Goal: Information Seeking & Learning: Learn about a topic

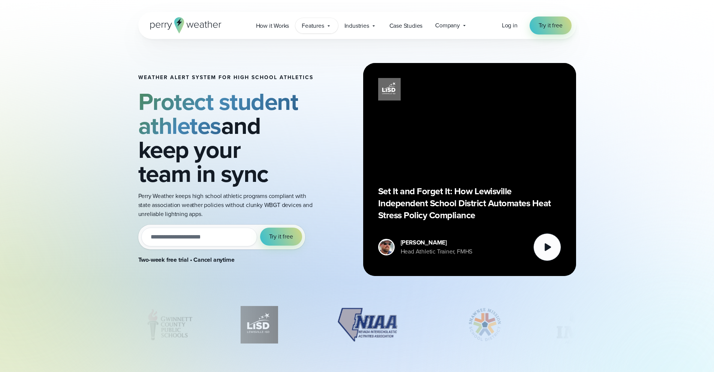
click at [307, 27] on span "Features" at bounding box center [313, 25] width 22 height 9
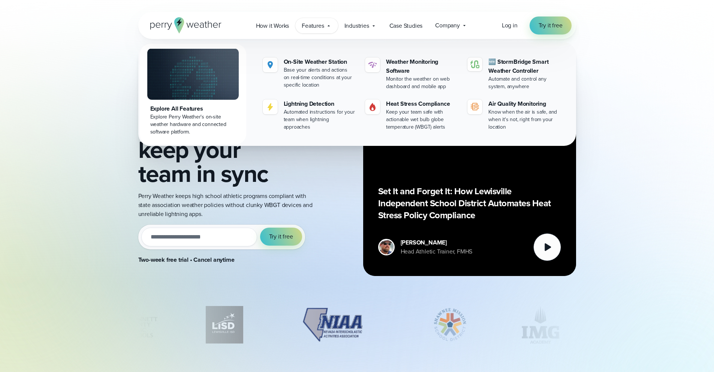
click at [191, 89] on img at bounding box center [193, 73] width 92 height 51
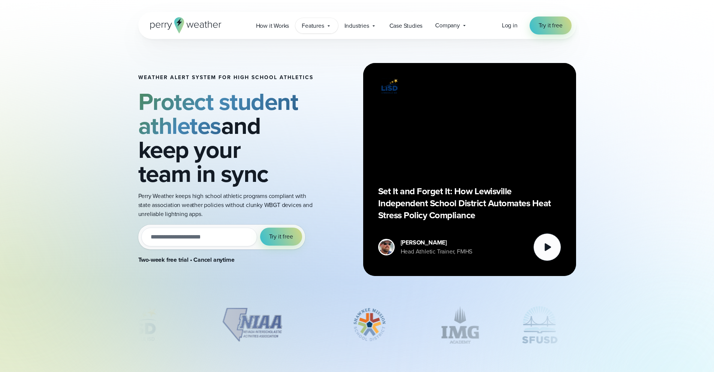
click at [317, 24] on span "Features" at bounding box center [313, 25] width 22 height 9
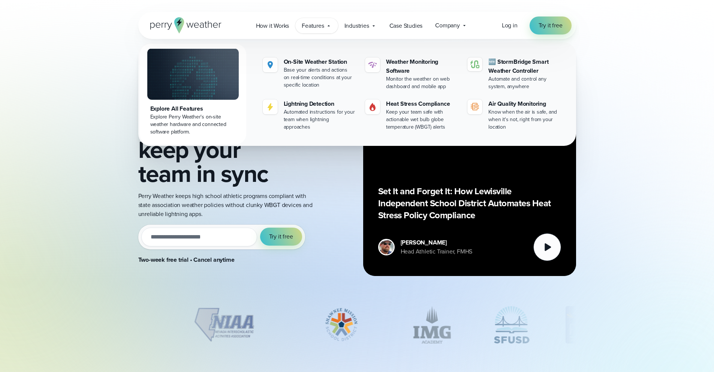
click at [204, 61] on img at bounding box center [193, 73] width 92 height 51
